Goal: Information Seeking & Learning: Learn about a topic

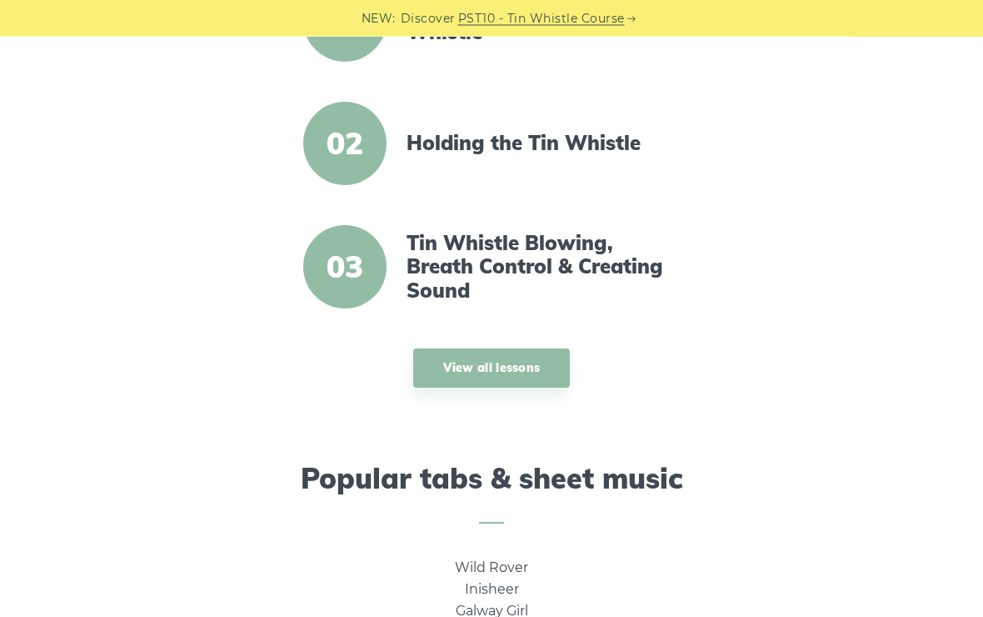
scroll to position [695, 0]
click at [526, 362] on link "View all lessons" at bounding box center [492, 367] width 158 height 39
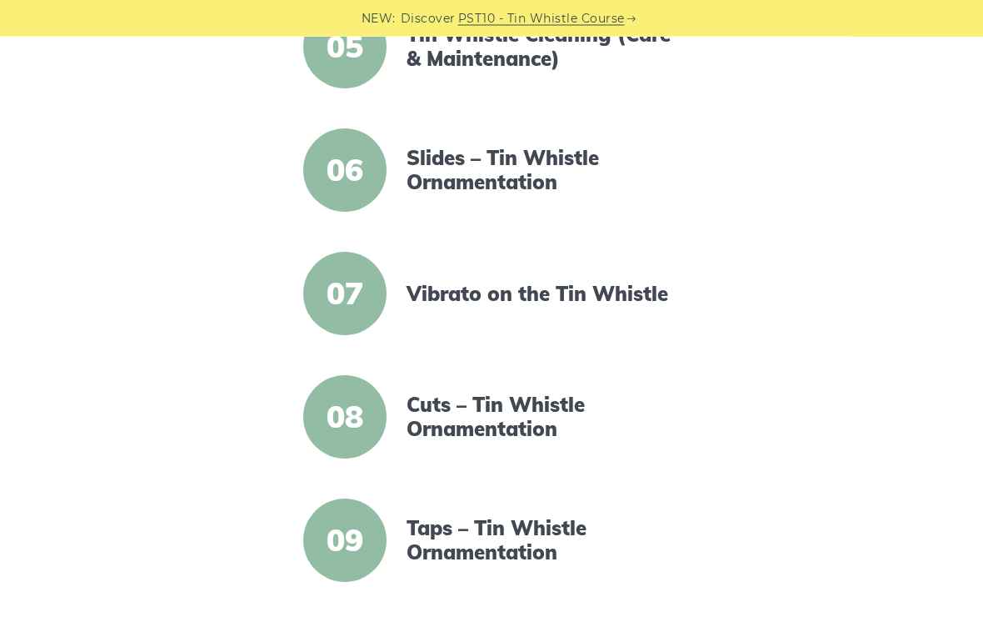
scroll to position [966, 0]
click at [511, 398] on link "Cuts – Tin Whistle Ornamentation" at bounding box center [544, 417] width 274 height 48
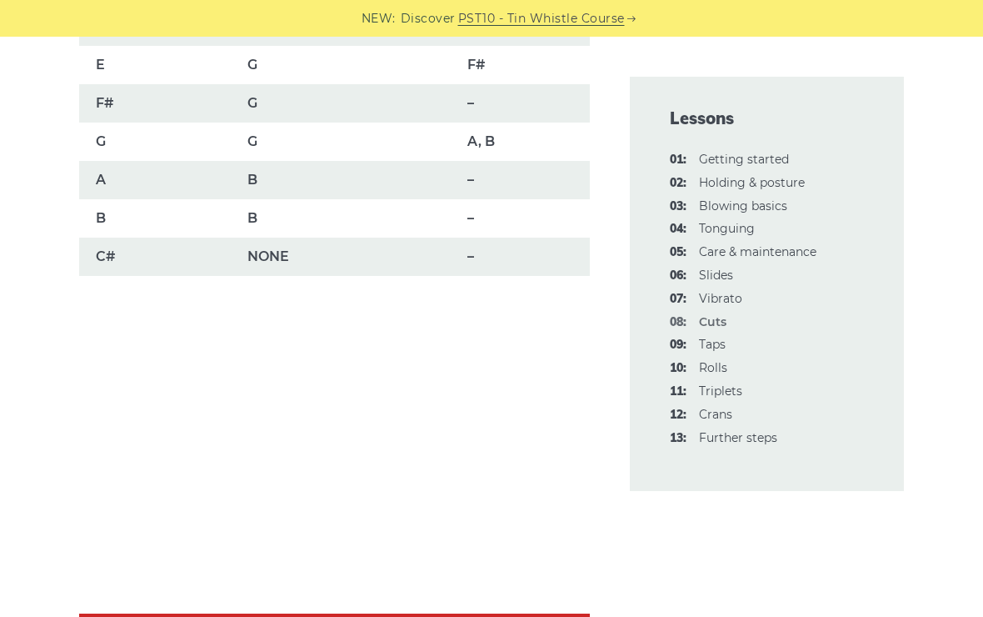
scroll to position [1385, 0]
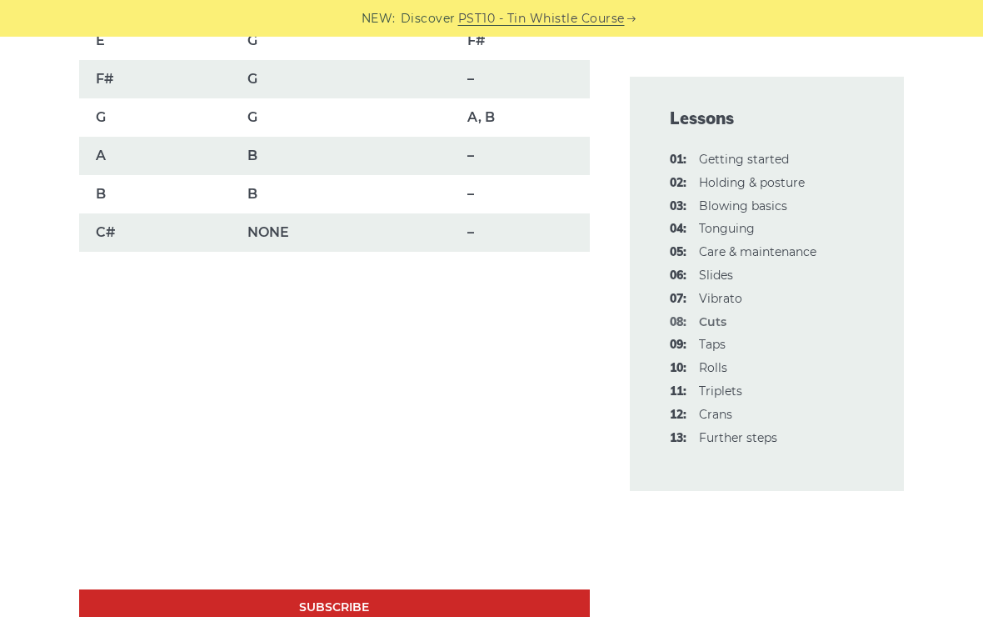
click at [721, 343] on link "09: Taps" at bounding box center [712, 344] width 27 height 15
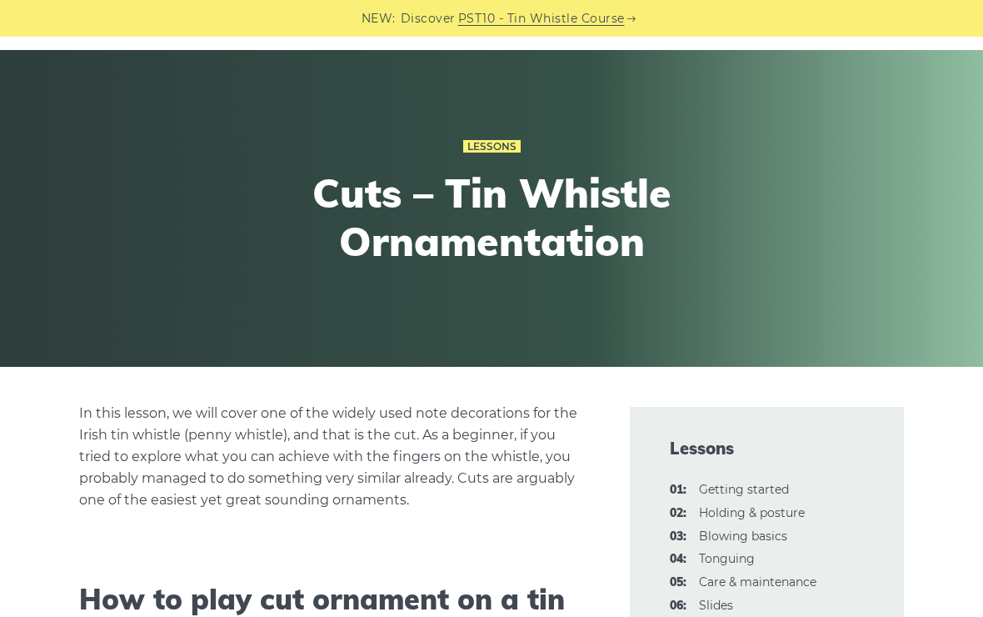
scroll to position [0, 0]
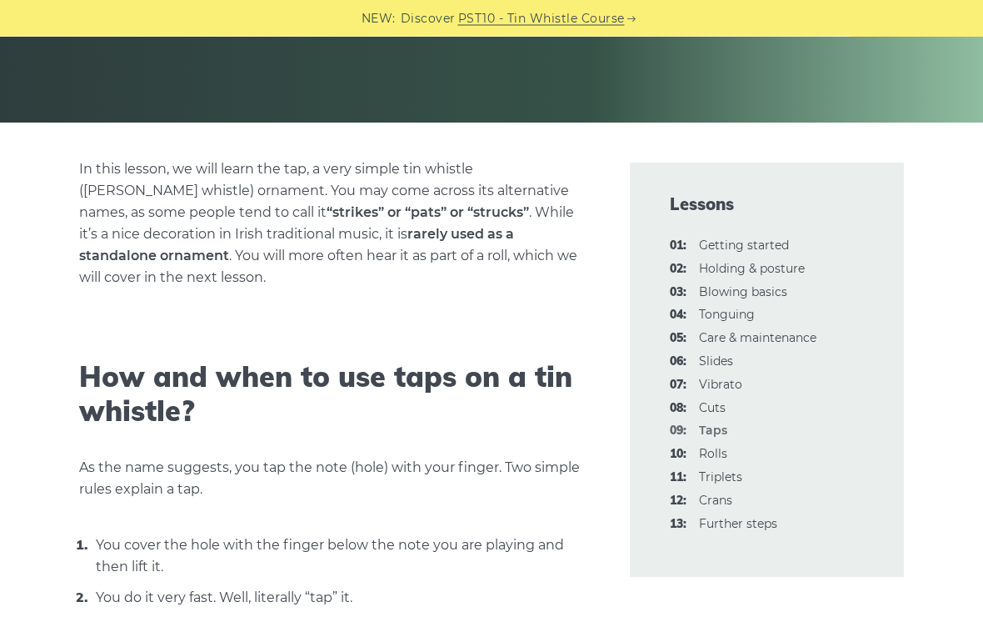
scroll to position [288, 0]
